Goal: Information Seeking & Learning: Learn about a topic

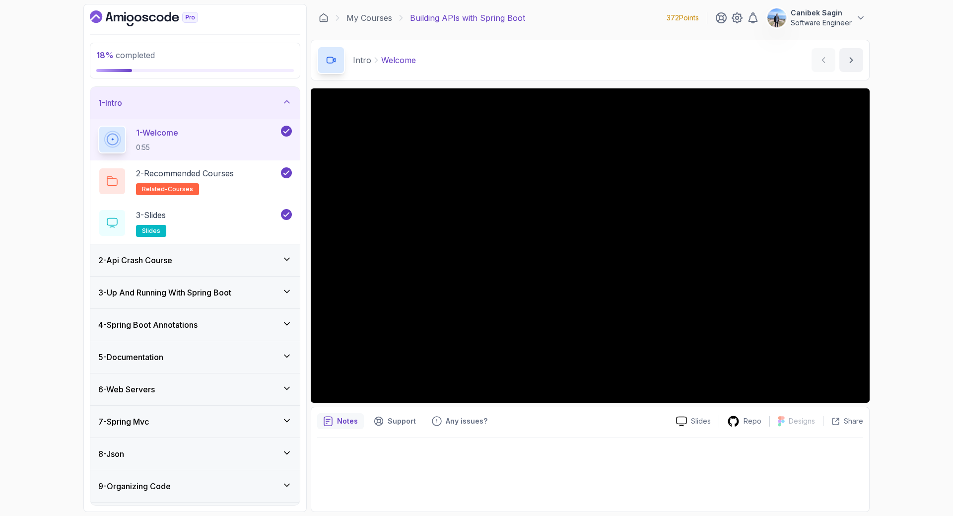
click at [172, 262] on h3 "2 - Api Crash Course" at bounding box center [135, 260] width 74 height 12
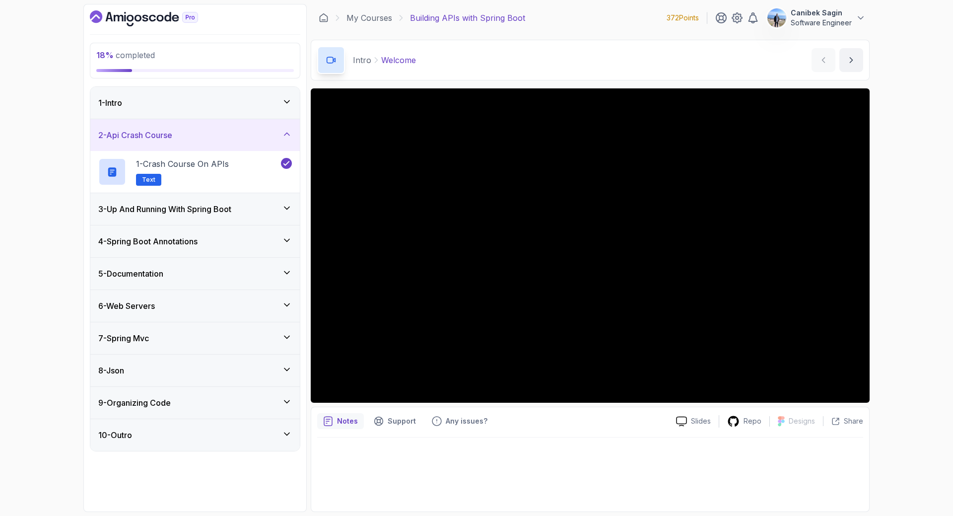
click at [218, 212] on h3 "3 - Up And Running With Spring Boot" at bounding box center [164, 209] width 133 height 12
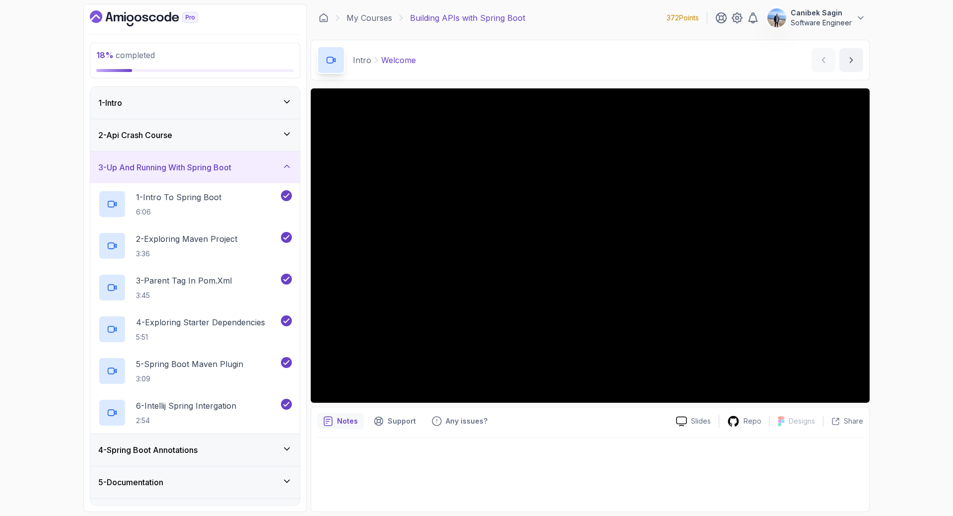
click at [221, 447] on div "4 - Spring Boot Annotations" at bounding box center [195, 450] width 194 height 12
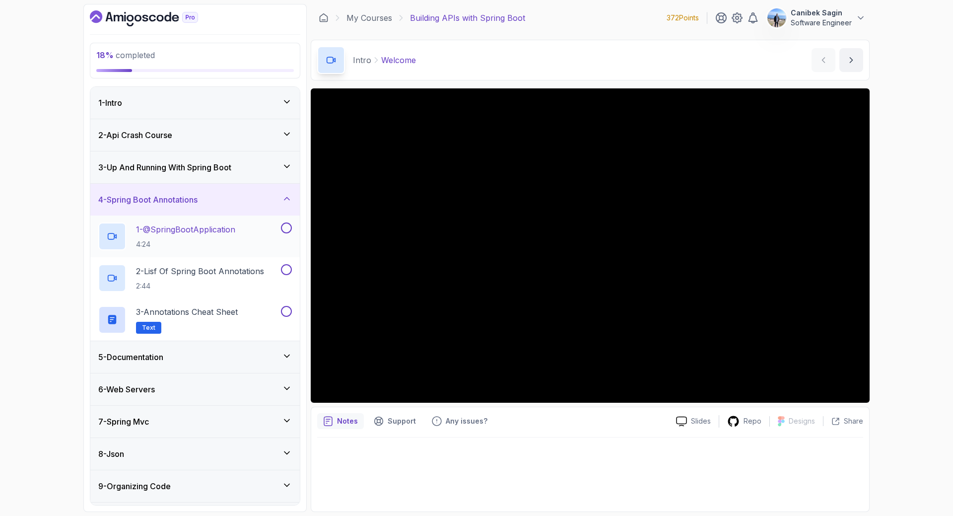
click at [178, 228] on p "1 - @SpringBootApplication" at bounding box center [185, 229] width 99 height 12
click at [178, 364] on div "5 - Documentation" at bounding box center [195, 357] width 210 height 32
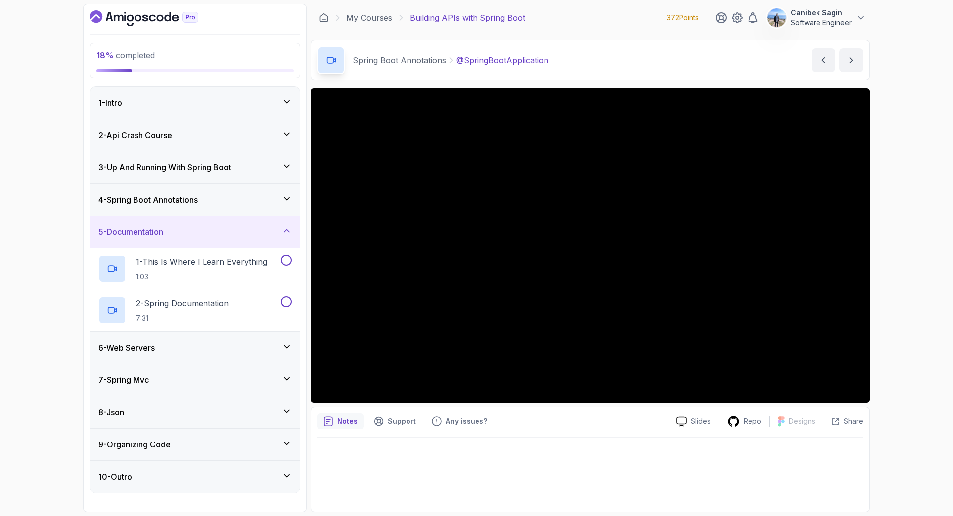
click at [269, 204] on div "4 - Spring Boot Annotations" at bounding box center [195, 200] width 194 height 12
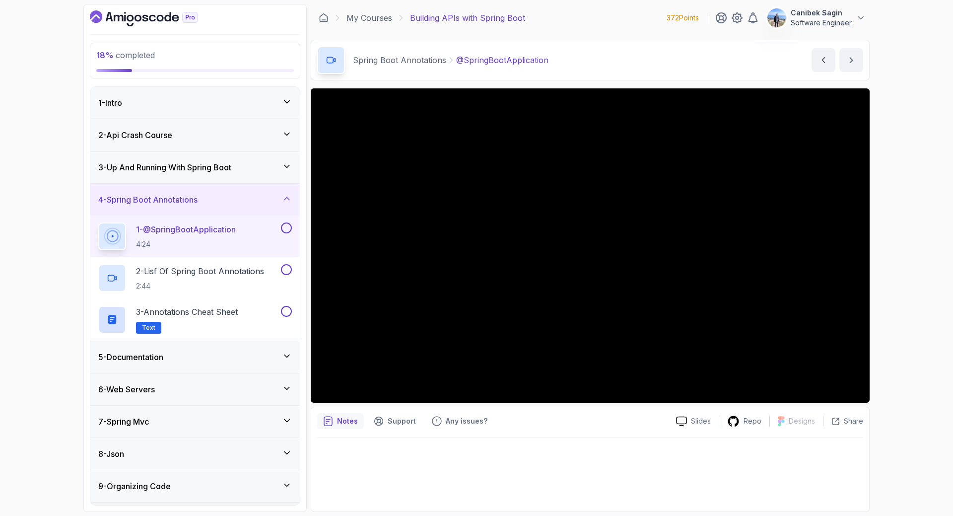
click at [169, 198] on h3 "4 - Spring Boot Annotations" at bounding box center [147, 200] width 99 height 12
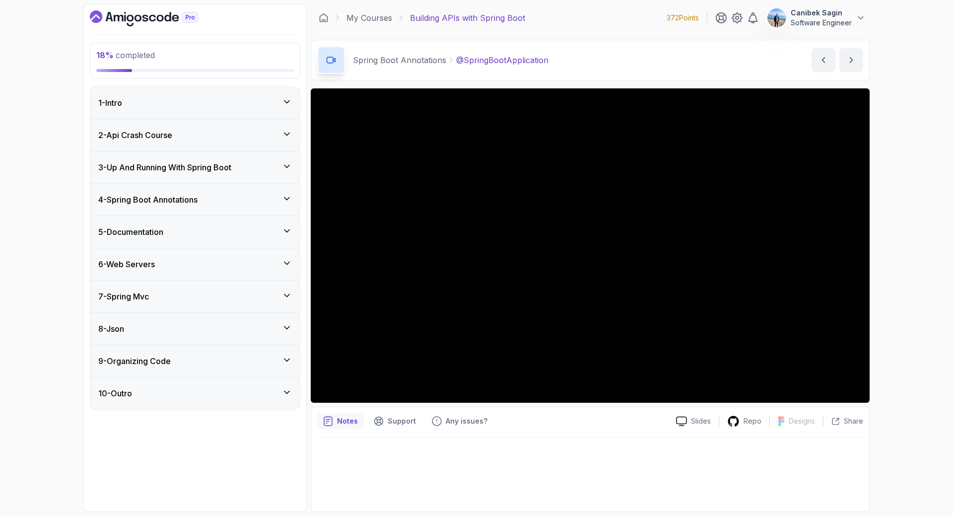
click at [169, 230] on div "5 - Documentation" at bounding box center [195, 232] width 194 height 12
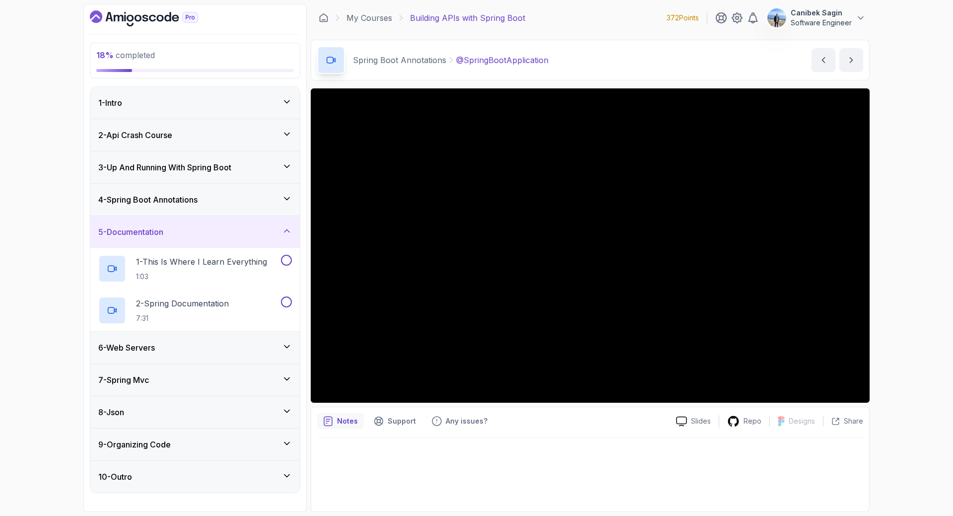
click at [169, 230] on div "5 - Documentation" at bounding box center [195, 232] width 194 height 12
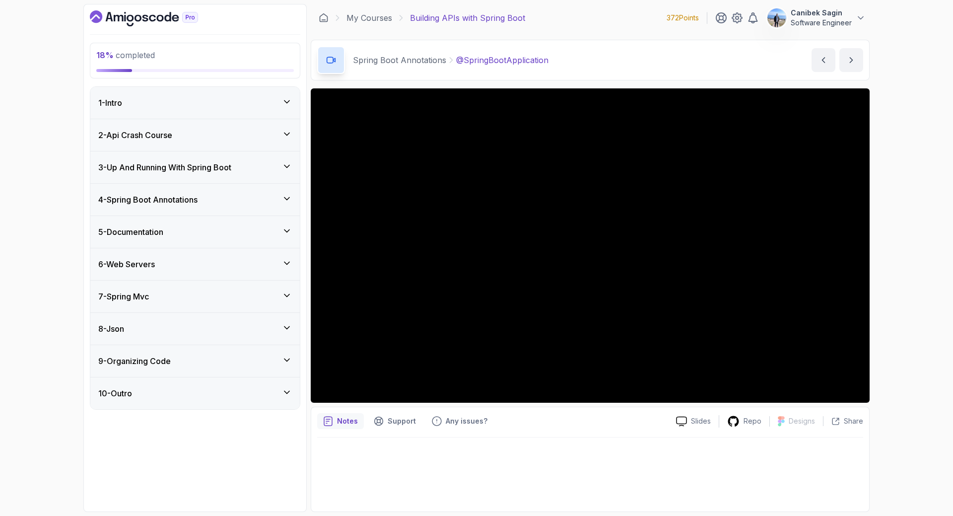
click at [169, 232] on div "5 - Documentation" at bounding box center [195, 232] width 194 height 12
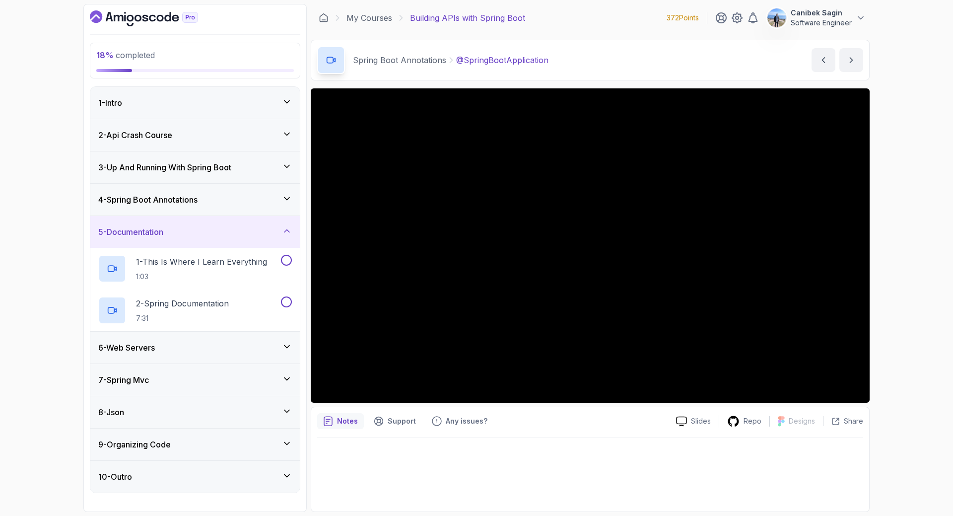
click at [169, 232] on div "5 - Documentation" at bounding box center [195, 232] width 194 height 12
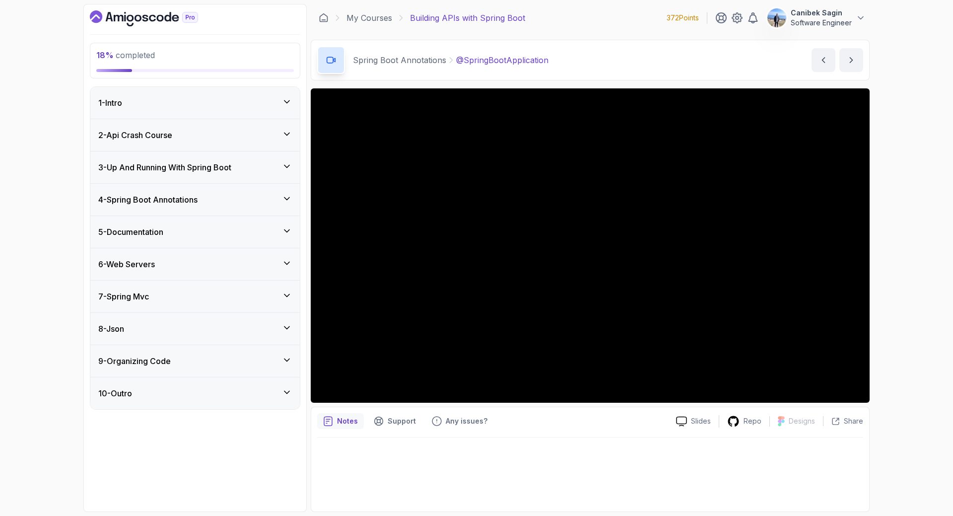
click at [169, 259] on div "6 - Web Servers" at bounding box center [195, 264] width 194 height 12
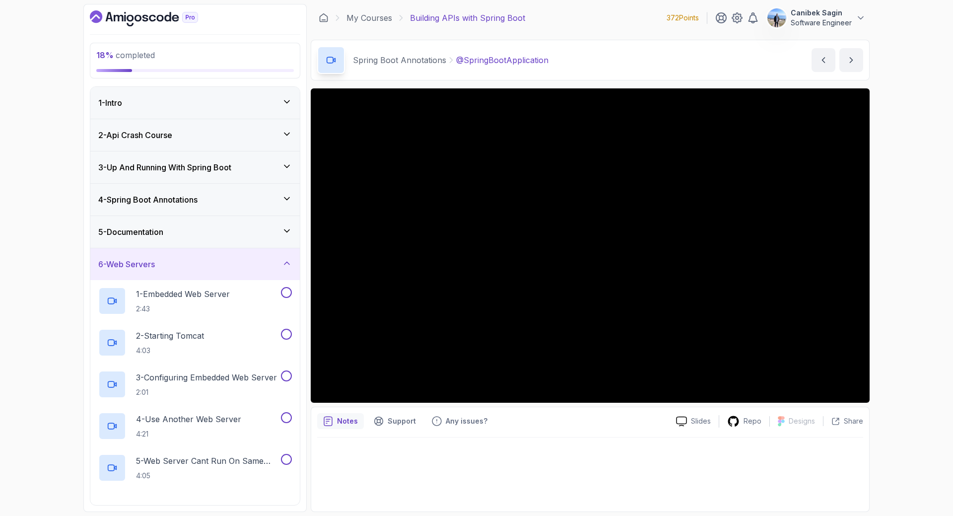
click at [169, 259] on div "6 - Web Servers" at bounding box center [195, 264] width 194 height 12
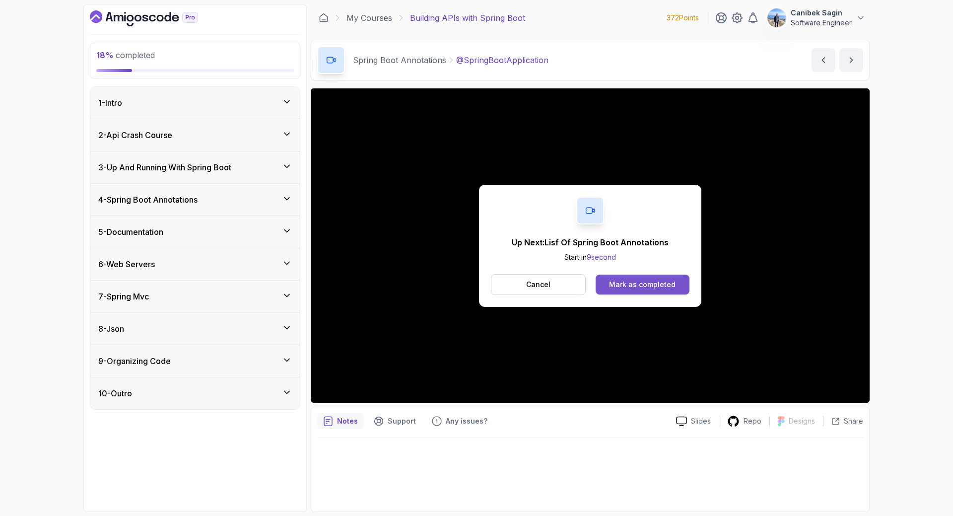
click at [655, 285] on div "Mark as completed" at bounding box center [642, 285] width 67 height 10
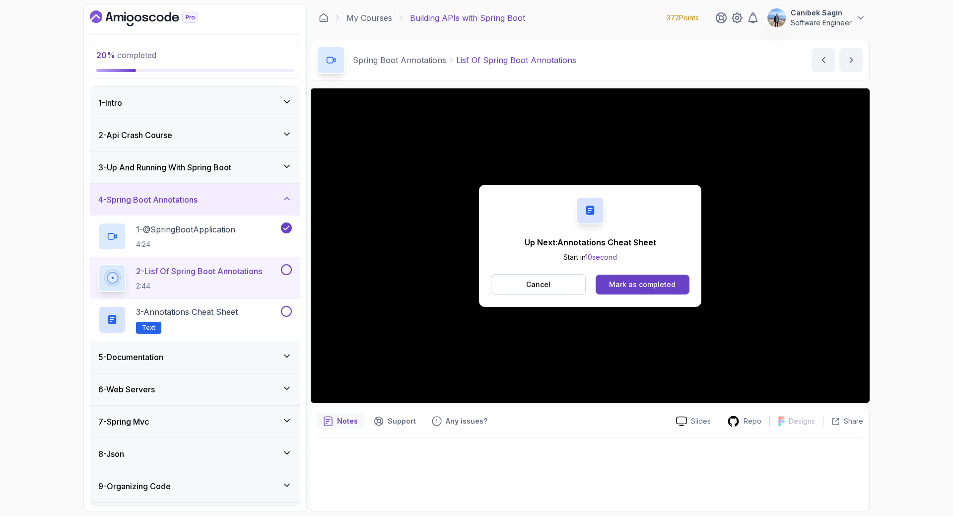
click at [666, 284] on div "Mark as completed" at bounding box center [642, 285] width 67 height 10
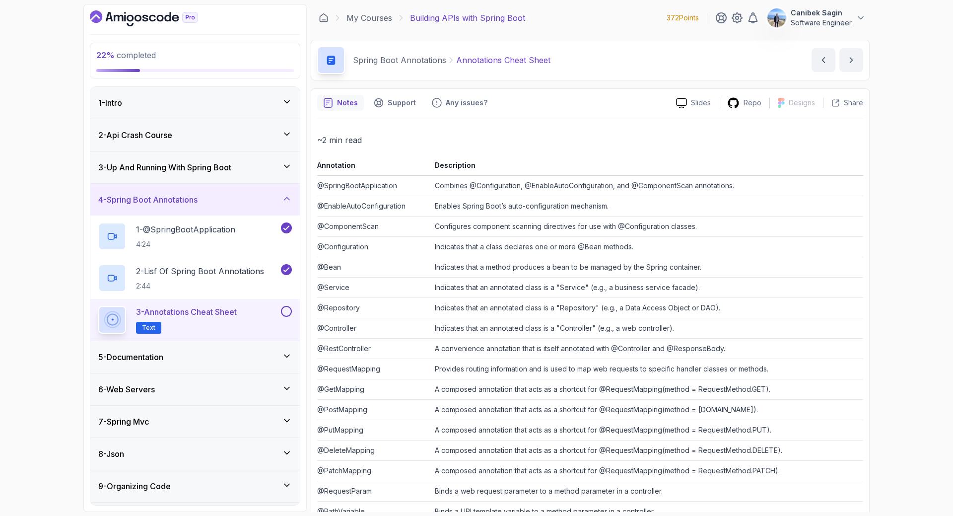
click at [465, 246] on td "Indicates that a class declares one or more @Bean methods." at bounding box center [647, 247] width 433 height 20
click at [464, 270] on td "Indicates that a method produces a bean to be managed by the Spring container." at bounding box center [647, 267] width 433 height 20
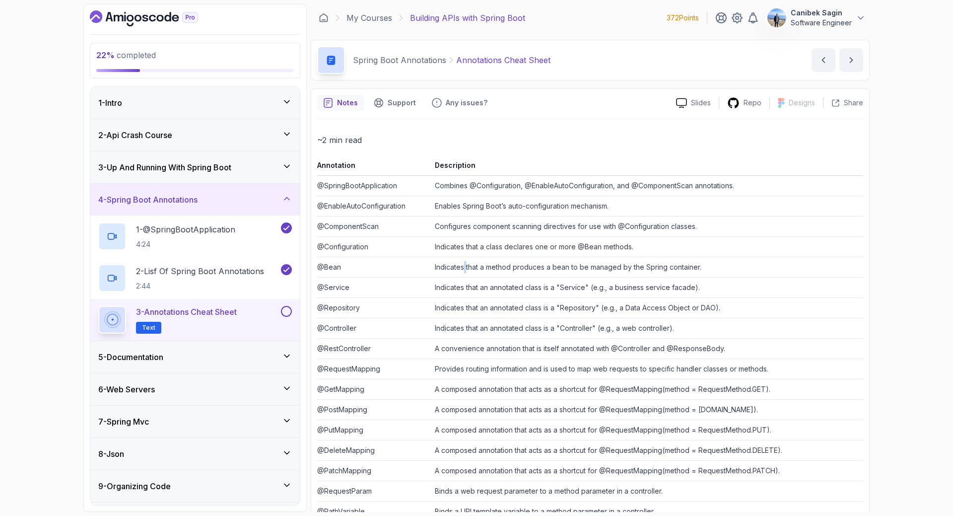
click at [464, 270] on td "Indicates that a method produces a bean to be managed by the Spring container." at bounding box center [647, 267] width 433 height 20
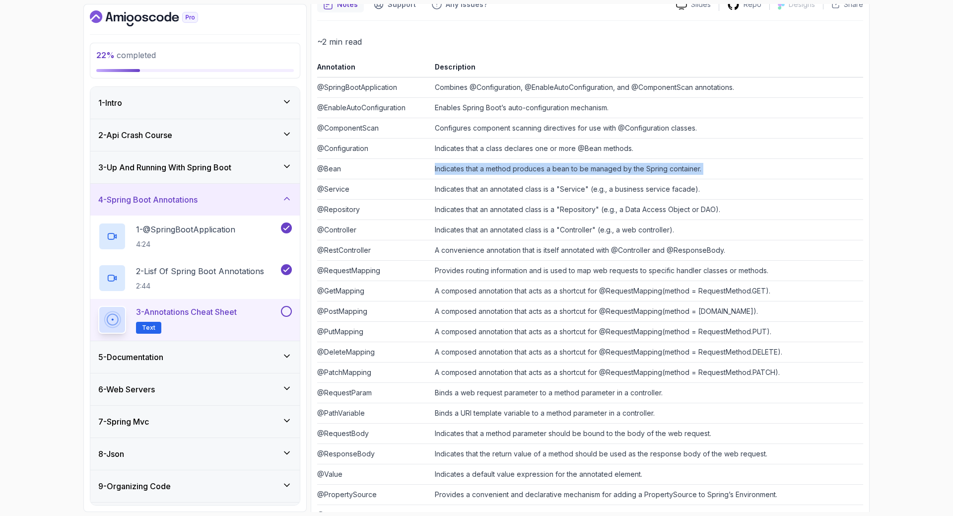
scroll to position [99, 0]
click at [543, 246] on td "A convenience annotation that is itself annotated with @Controller and @Respons…" at bounding box center [647, 249] width 433 height 20
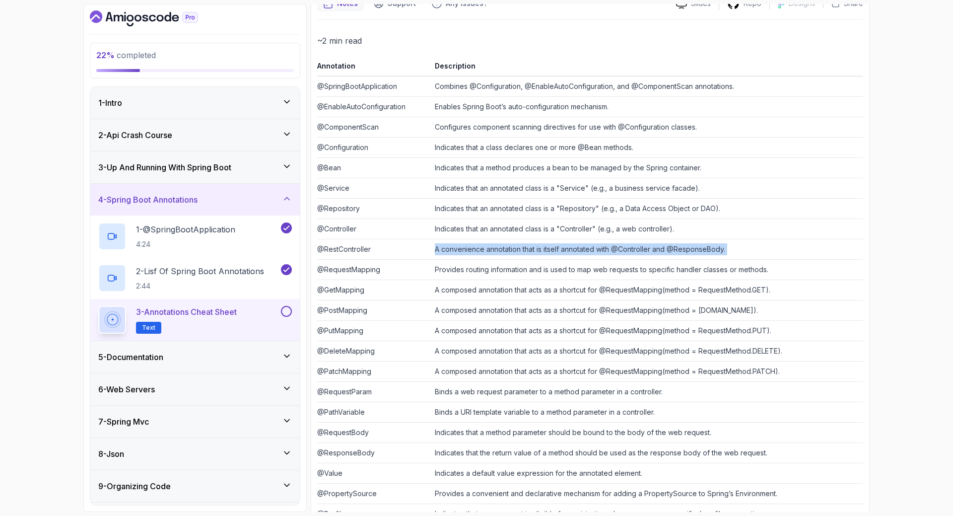
click at [543, 246] on td "A convenience annotation that is itself annotated with @Controller and @Respons…" at bounding box center [647, 249] width 433 height 20
click at [489, 271] on td "Provides routing information and is used to map web requests to specific handle…" at bounding box center [647, 270] width 433 height 20
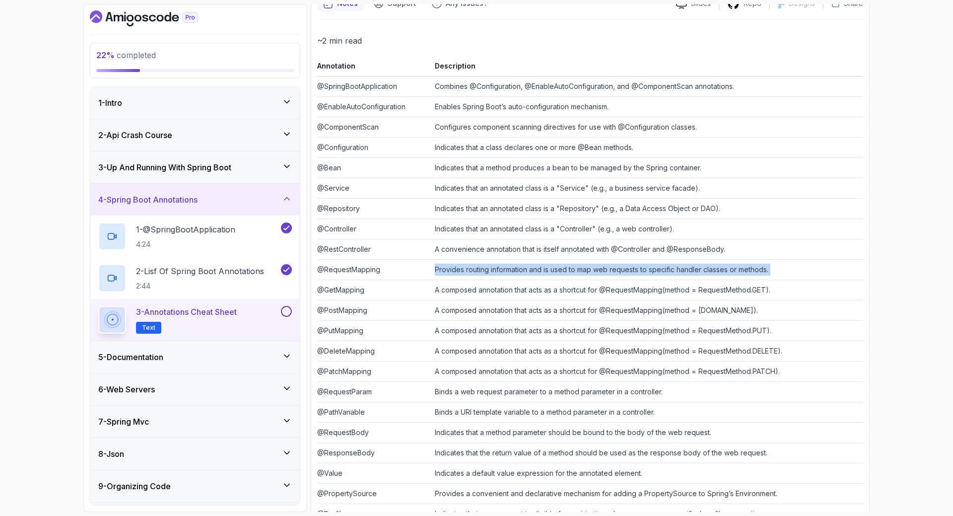
click at [489, 271] on td "Provides routing information and is used to map web requests to specific handle…" at bounding box center [647, 270] width 433 height 20
click at [529, 293] on td "A composed annotation that acts as a shortcut for @RequestMapping(method = Requ…" at bounding box center [647, 290] width 433 height 20
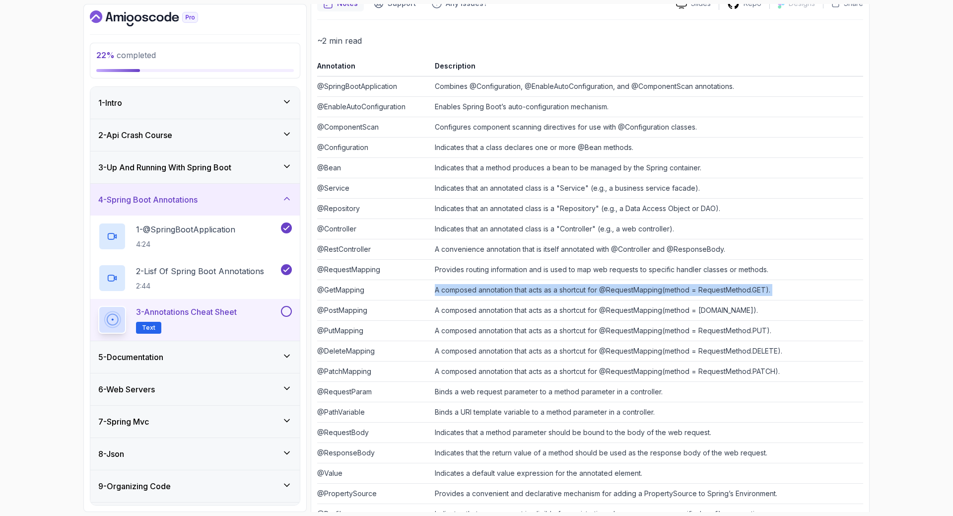
click at [529, 293] on td "A composed annotation that acts as a shortcut for @RequestMapping(method = Requ…" at bounding box center [647, 290] width 433 height 20
click at [527, 310] on td "A composed annotation that acts as a shortcut for @RequestMapping(method = [DOM…" at bounding box center [647, 310] width 433 height 20
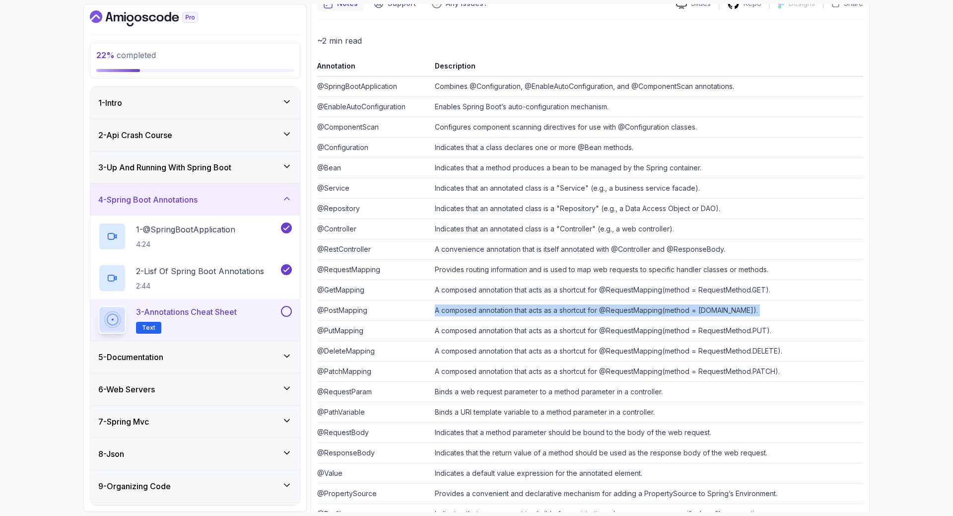
click at [527, 310] on td "A composed annotation that acts as a shortcut for @RequestMapping(method = [DOM…" at bounding box center [647, 310] width 433 height 20
click at [511, 392] on td "Binds a web request parameter to a method parameter in a controller." at bounding box center [647, 392] width 433 height 20
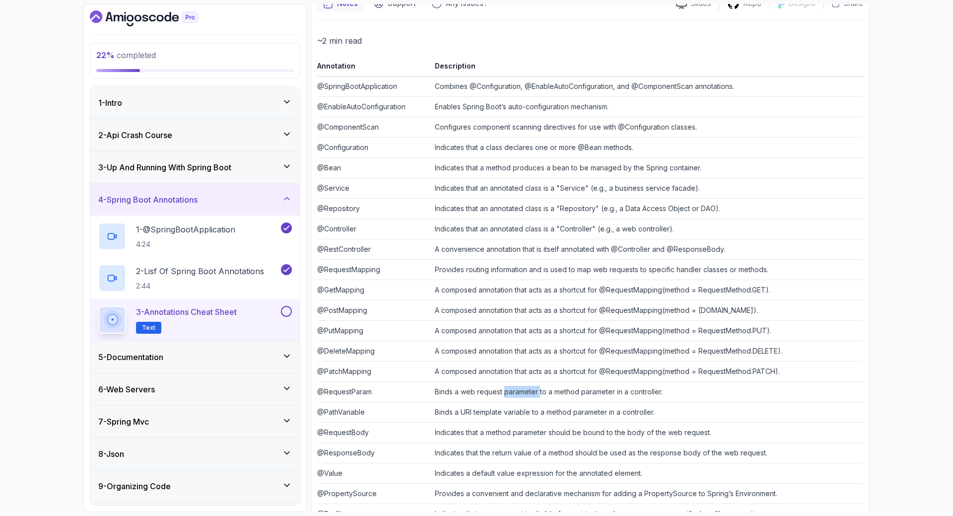
click at [511, 392] on td "Binds a web request parameter to a method parameter in a controller." at bounding box center [647, 392] width 433 height 20
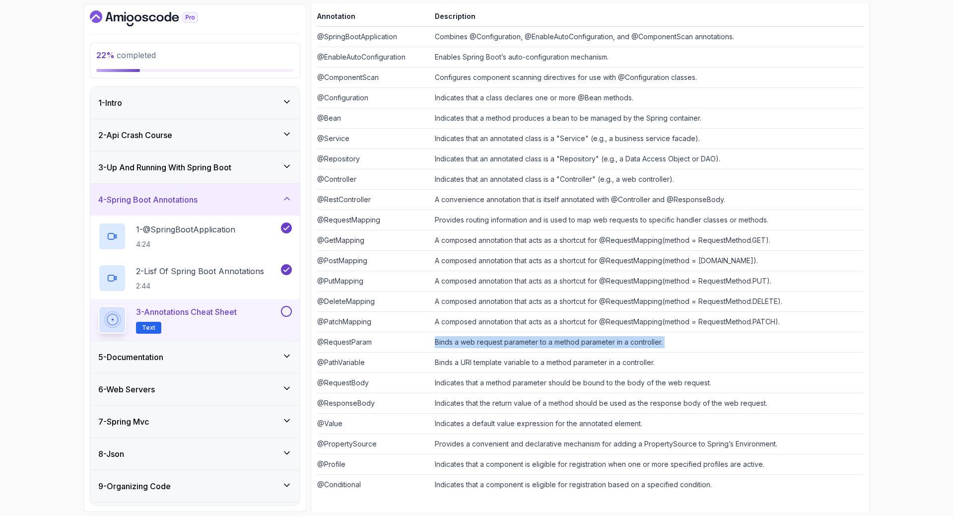
scroll to position [152, 0]
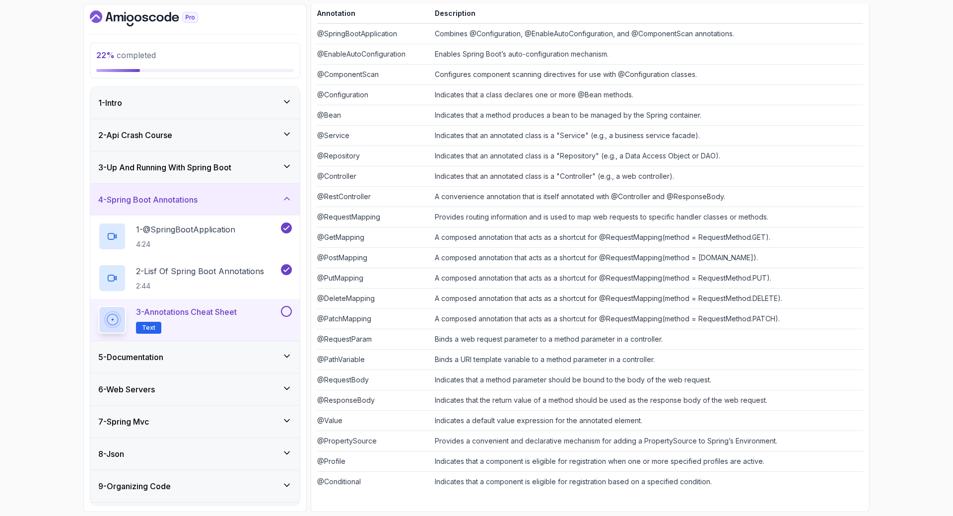
click at [534, 422] on td "Indicates a default value expression for the annotated element." at bounding box center [647, 421] width 433 height 20
click at [525, 397] on td "Indicates that the return value of a method should be used as the response body…" at bounding box center [647, 400] width 433 height 20
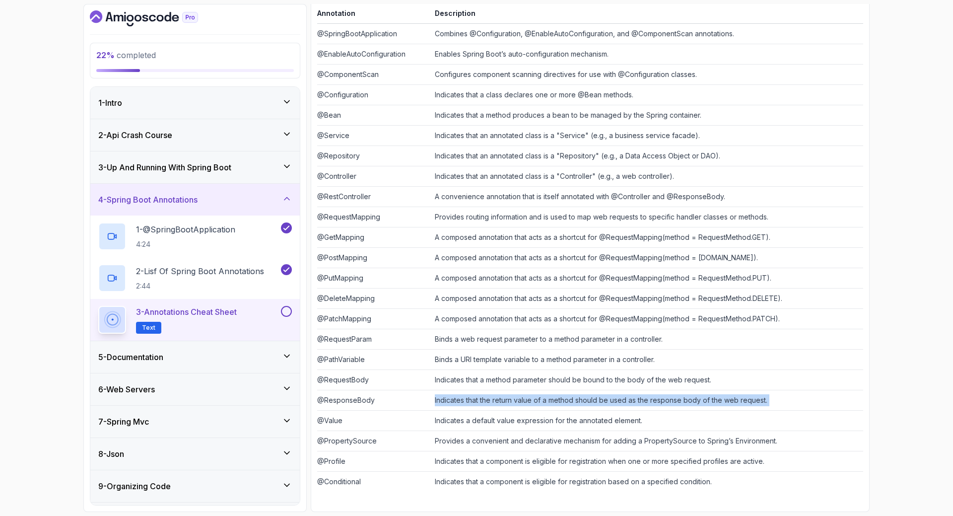
click at [525, 397] on td "Indicates that the return value of a method should be used as the response body…" at bounding box center [647, 400] width 433 height 20
click at [491, 375] on td "Indicates that a method parameter should be bound to the body of the web reques…" at bounding box center [647, 380] width 433 height 20
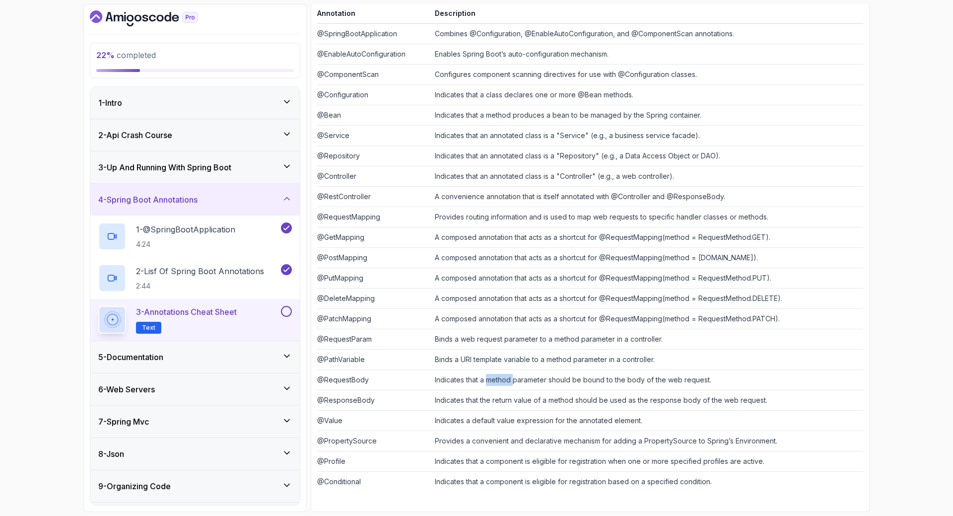
click at [491, 375] on td "Indicates that a method parameter should be bound to the body of the web reques…" at bounding box center [647, 380] width 433 height 20
click at [491, 362] on td "Binds a URI template variable to a method parameter in a controller." at bounding box center [647, 360] width 433 height 20
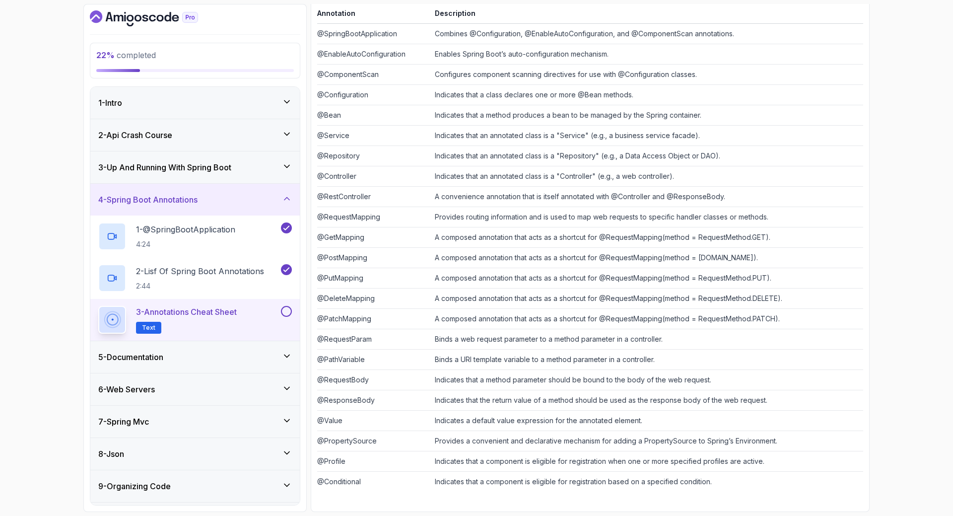
click at [503, 468] on td "Indicates that a component is eligible for registration when one or more specif…" at bounding box center [647, 461] width 433 height 20
click at [502, 468] on td "Indicates that a component is eligible for registration when one or more specif…" at bounding box center [647, 461] width 433 height 20
click at [504, 465] on td "Indicates that a component is eligible for registration when one or more specif…" at bounding box center [647, 461] width 433 height 20
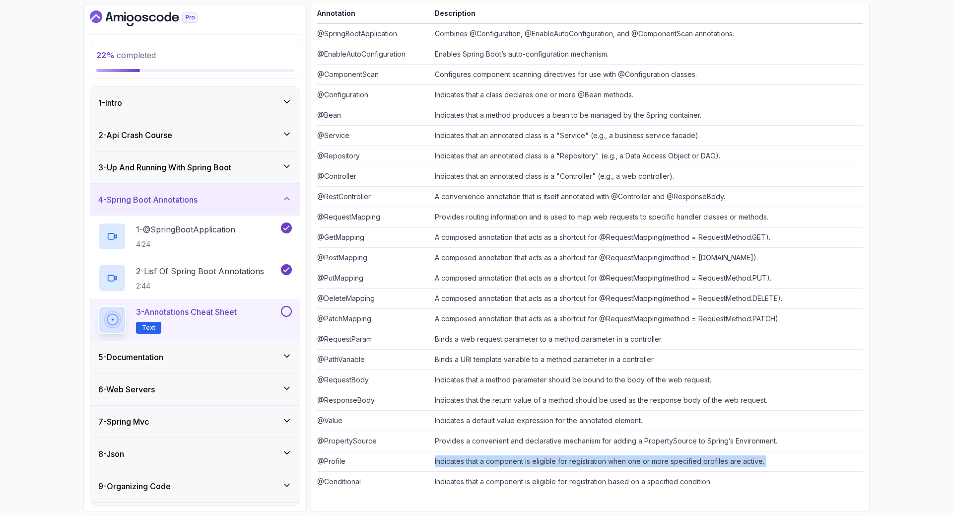
click at [504, 465] on td "Indicates that a component is eligible for registration when one or more specif…" at bounding box center [647, 461] width 433 height 20
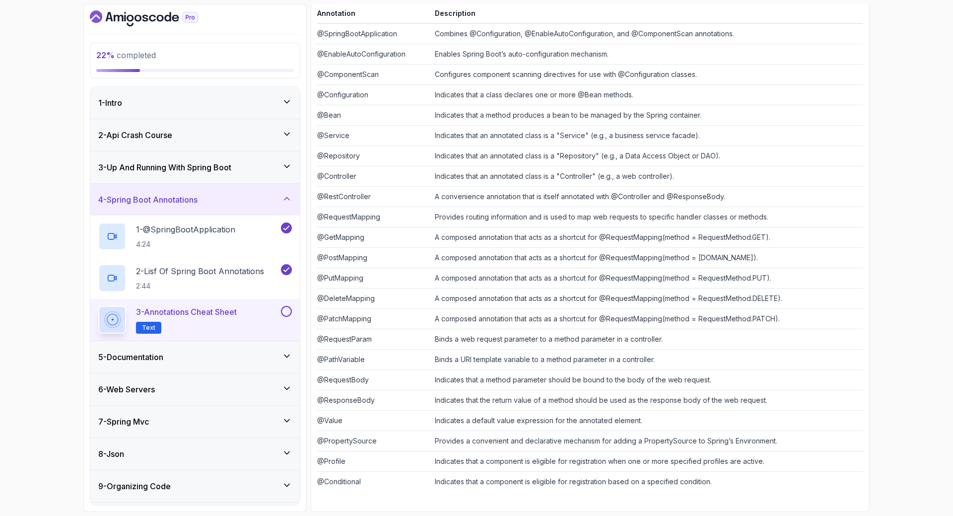
click at [498, 480] on td "Indicates that a component is eligible for registration based on a specified co…" at bounding box center [647, 482] width 433 height 20
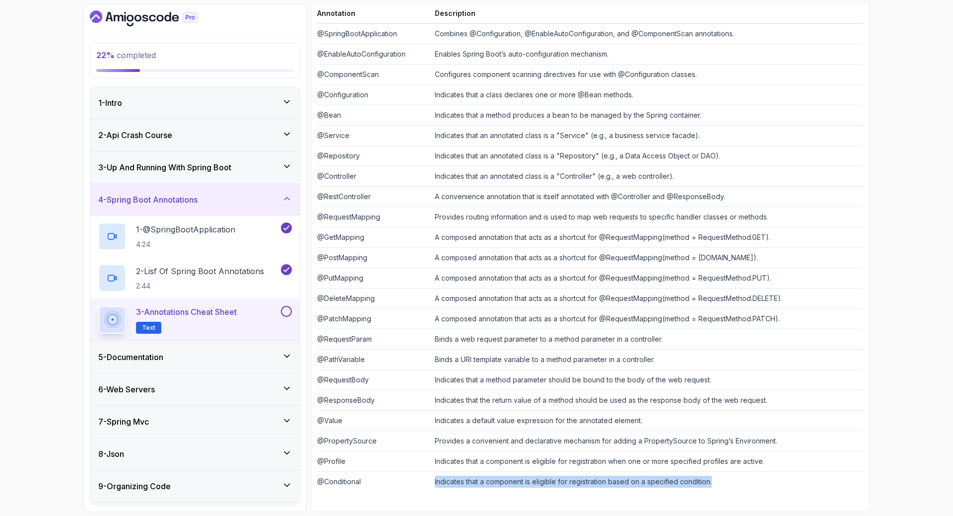
click at [497, 481] on td "Indicates that a component is eligible for registration based on a specified co…" at bounding box center [647, 482] width 433 height 20
click at [267, 312] on div "3 - Annotations Cheat Sheet Text" at bounding box center [188, 320] width 181 height 28
click at [232, 314] on p "3 - Annotations Cheat Sheet" at bounding box center [186, 312] width 101 height 12
click at [229, 313] on p "3 - Annotations Cheat Sheet" at bounding box center [186, 312] width 101 height 12
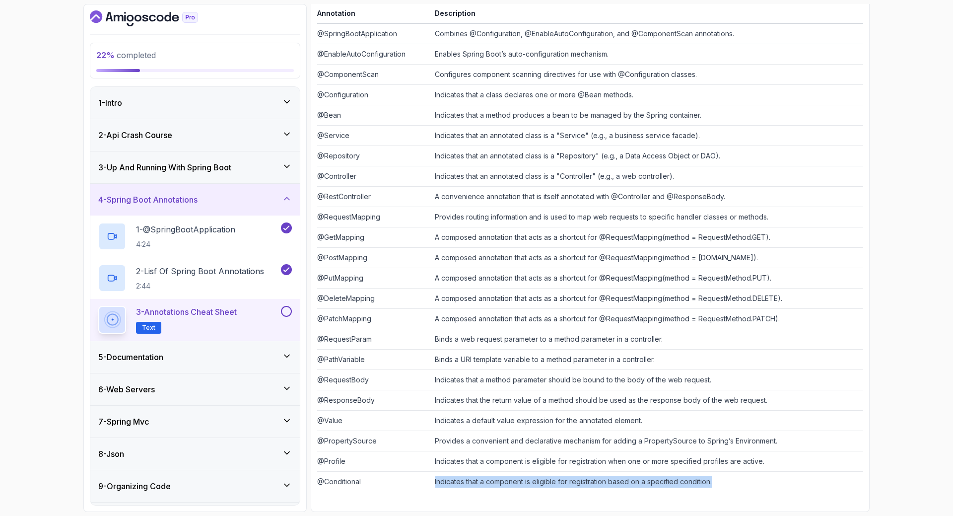
click at [229, 313] on p "3 - Annotations Cheat Sheet" at bounding box center [186, 312] width 101 height 12
click at [287, 311] on button at bounding box center [286, 311] width 11 height 11
click at [259, 364] on div "5 - Documentation" at bounding box center [195, 357] width 210 height 32
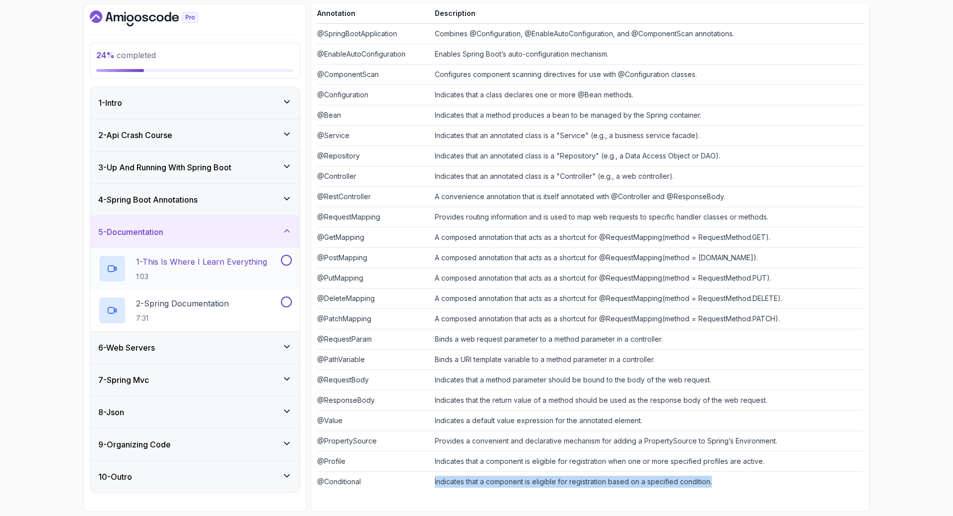
click at [250, 262] on p "1 - This Is Where I Learn Everything" at bounding box center [201, 262] width 131 height 12
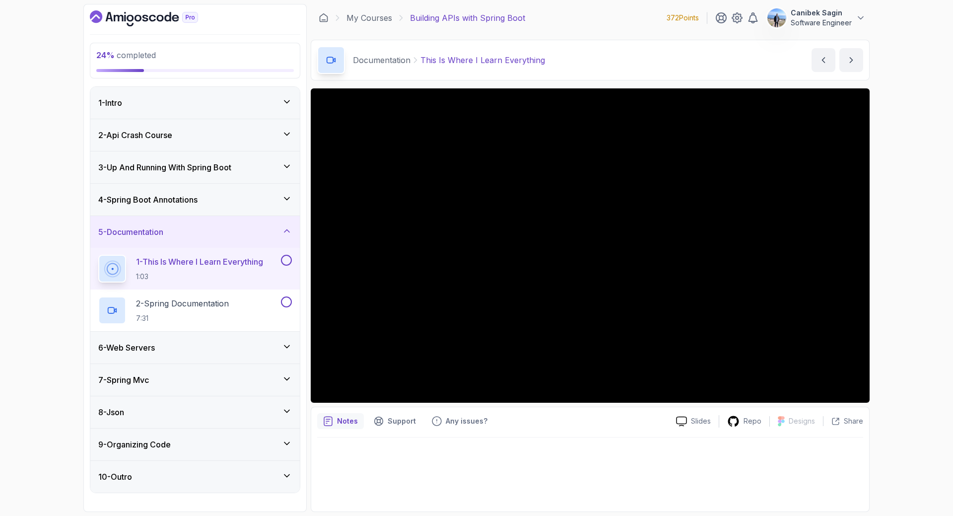
click at [900, 218] on div "24 % completed 1 - Intro 2 - Api Crash Course 3 - Up And Running With Spring Bo…" at bounding box center [476, 258] width 953 height 516
click at [281, 357] on div "6 - Web Servers" at bounding box center [195, 348] width 210 height 32
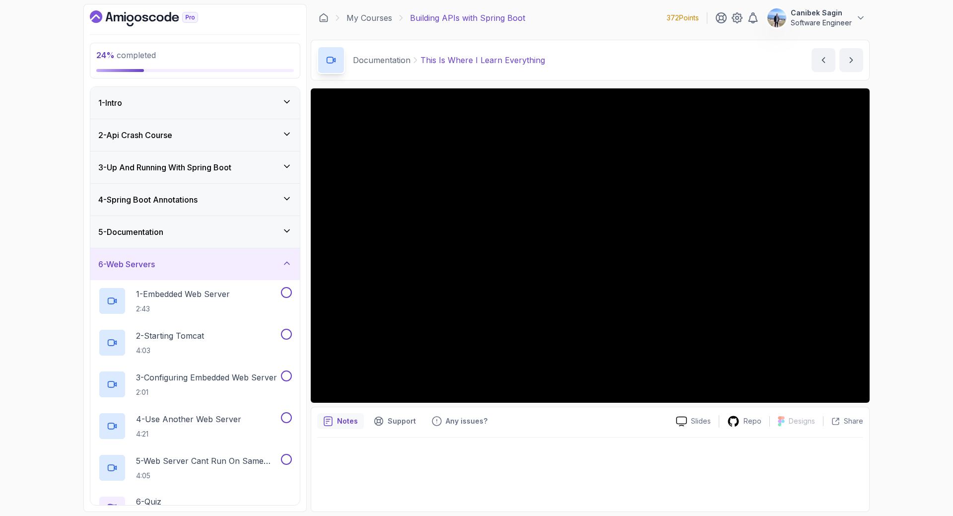
click at [202, 268] on div "6 - Web Servers" at bounding box center [195, 264] width 194 height 12
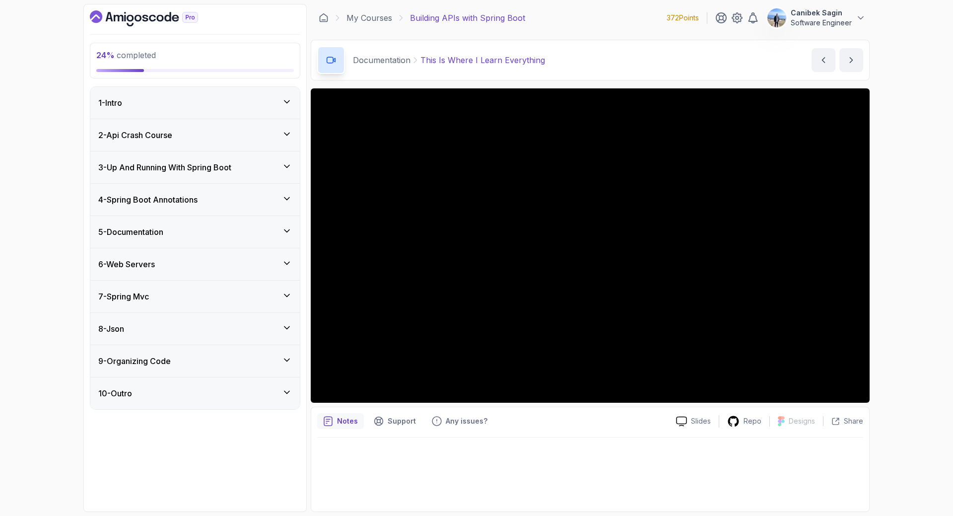
click at [198, 291] on div "7 - Spring Mvc" at bounding box center [195, 297] width 194 height 12
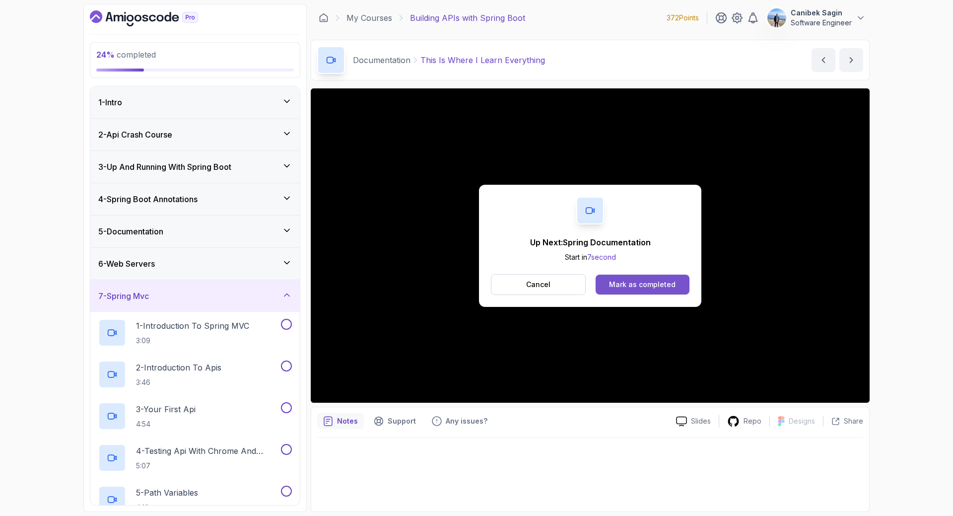
click at [658, 280] on div "Mark as completed" at bounding box center [642, 285] width 67 height 10
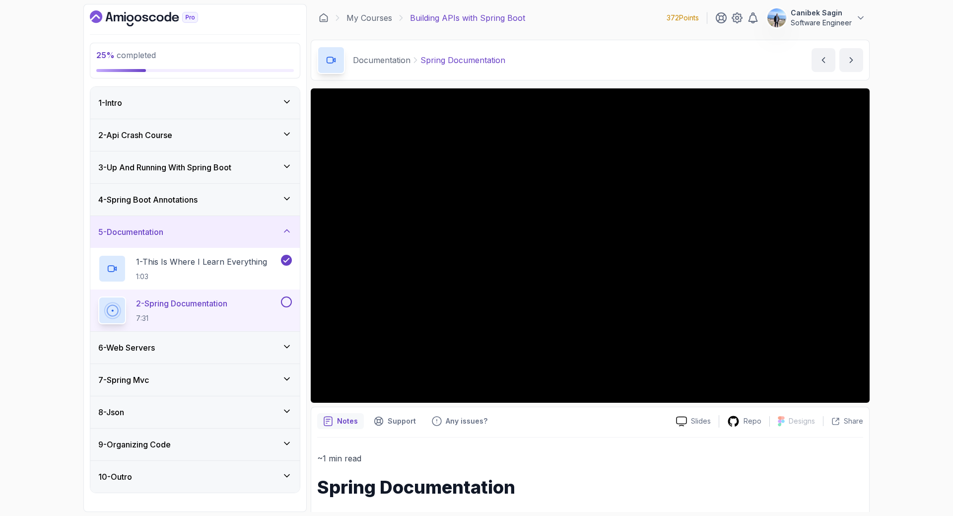
click at [279, 308] on div "2 - Spring Documentation 7:31" at bounding box center [188, 310] width 181 height 28
